Goal: Task Accomplishment & Management: Manage account settings

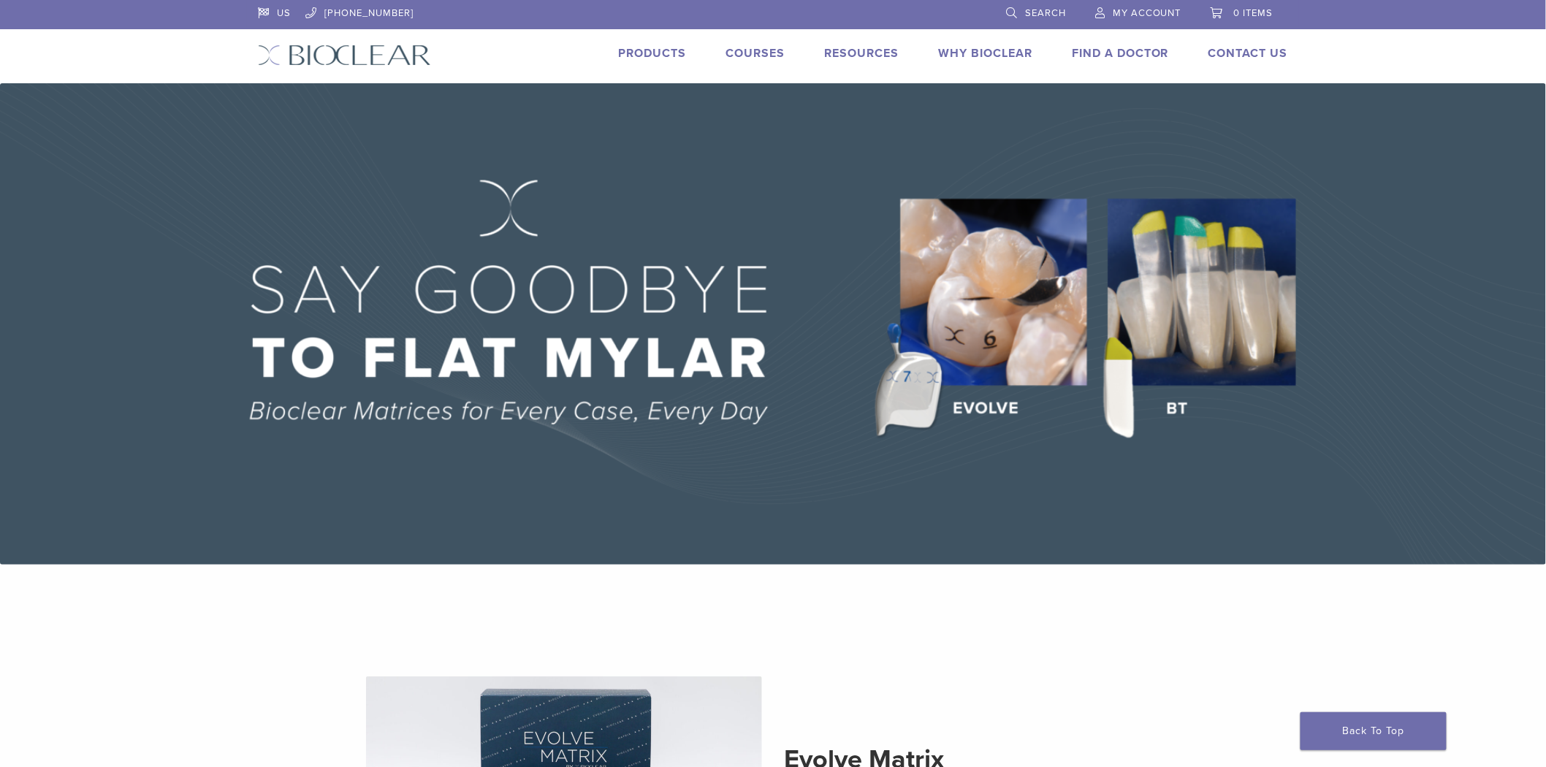
click at [1153, 15] on span "My Account" at bounding box center [1147, 13] width 69 height 12
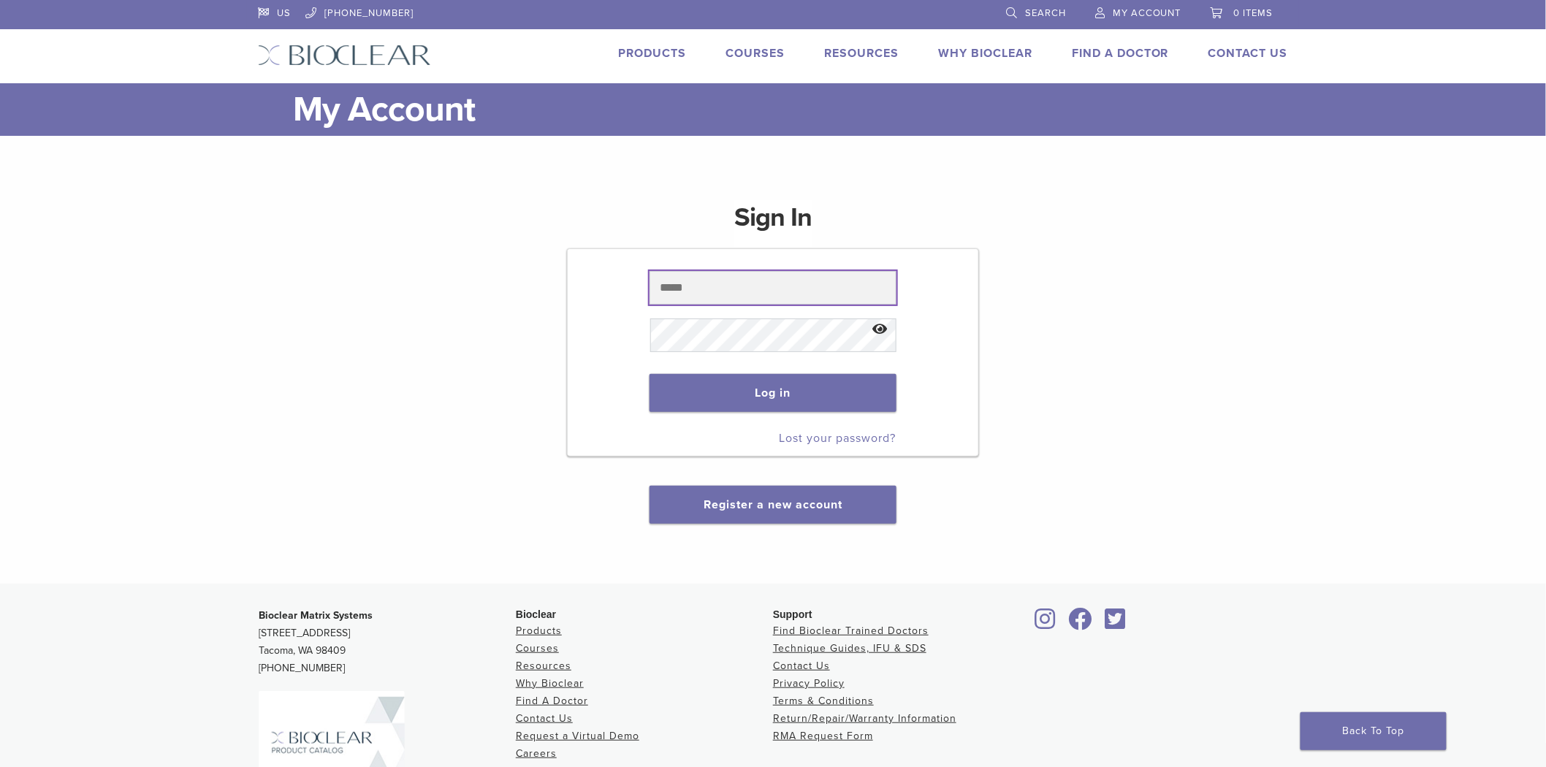
type input "**********"
click at [789, 412] on p "Log in" at bounding box center [773, 393] width 246 height 67
click at [783, 402] on button "Log in" at bounding box center [773, 393] width 246 height 38
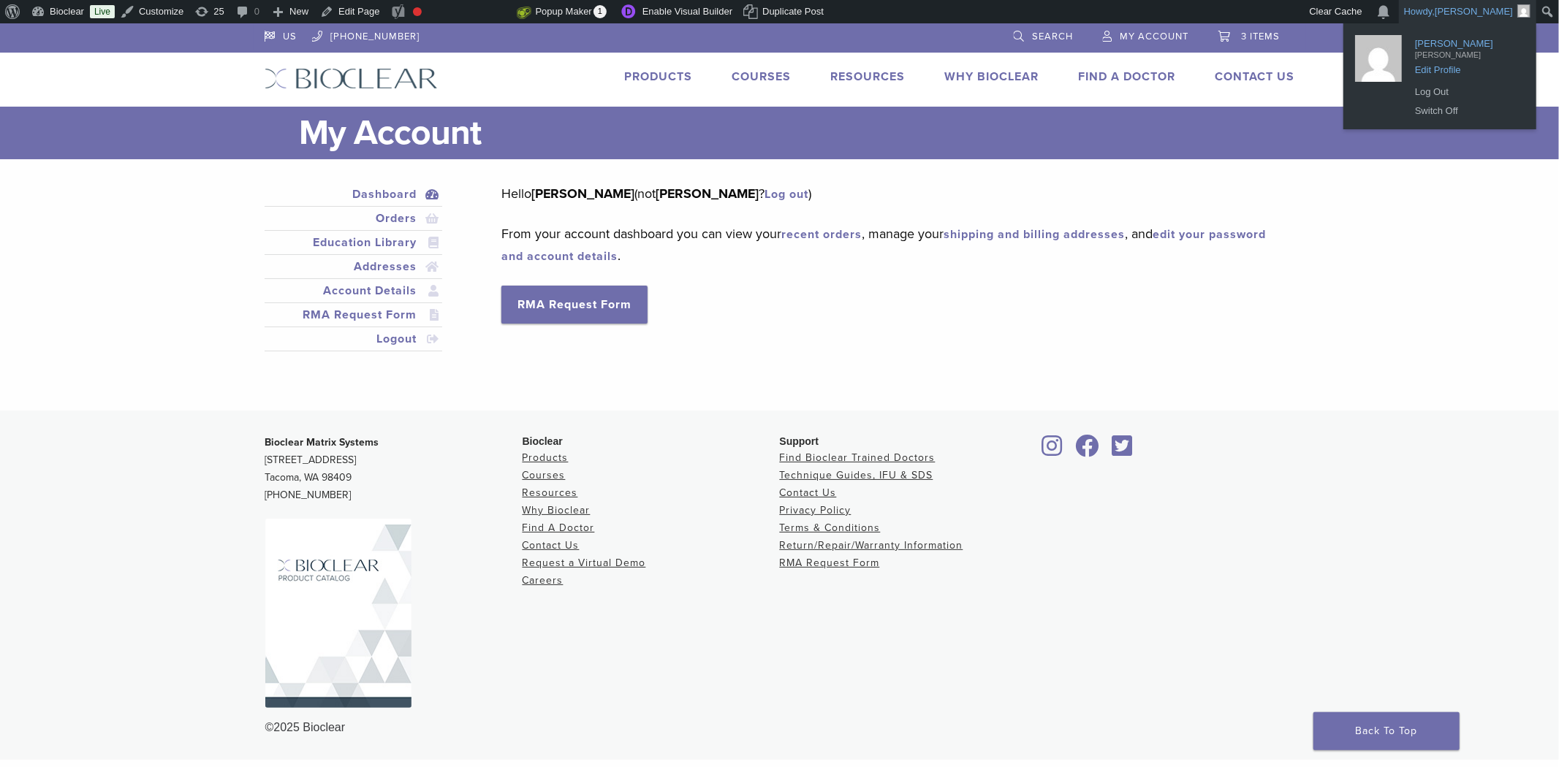
click at [1427, 66] on span "Edit Profile" at bounding box center [1466, 64] width 102 height 13
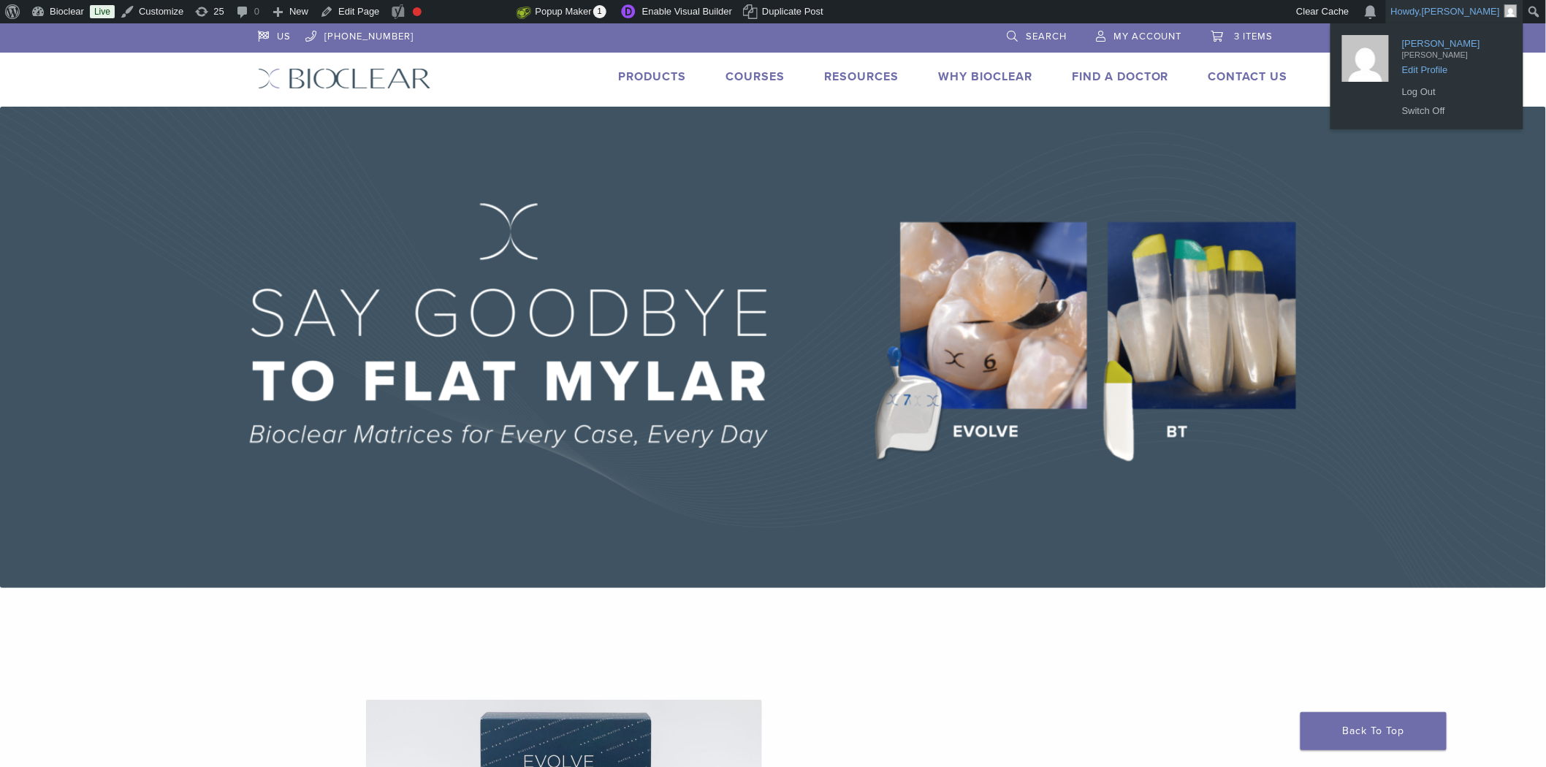
click at [1400, 61] on link "Tanya Copeman tanya Edit Profile" at bounding box center [1453, 51] width 117 height 39
